Goal: Use online tool/utility: Use online tool/utility

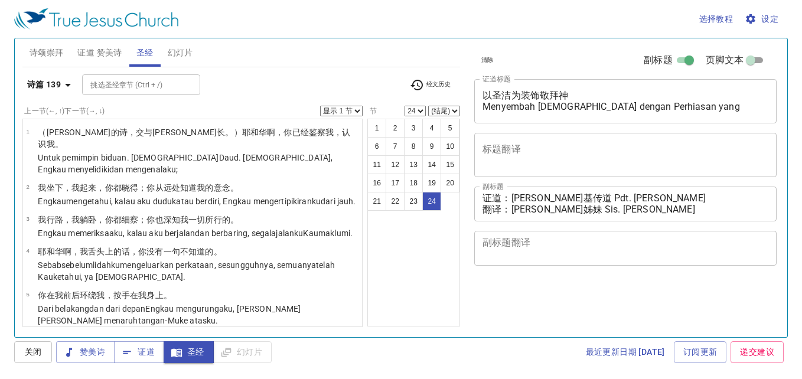
select select "24"
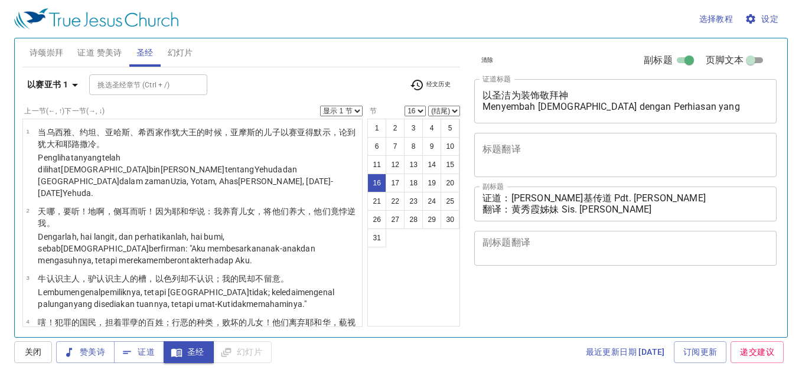
select select "16"
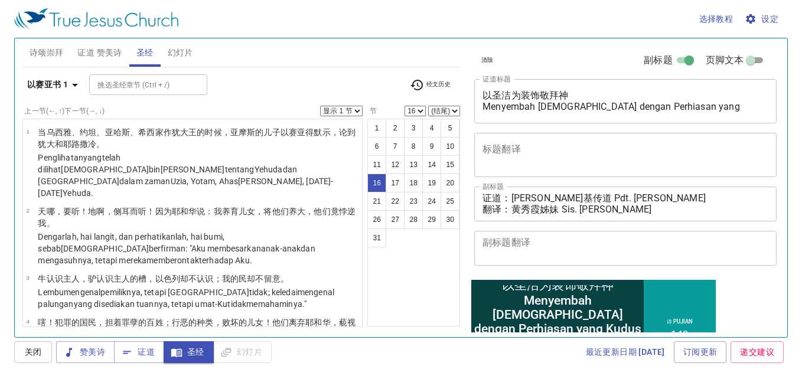
scroll to position [736, 0]
